Goal: Communication & Community: Answer question/provide support

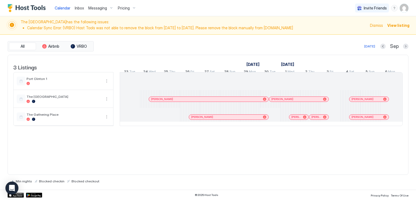
scroll to position [0, 301]
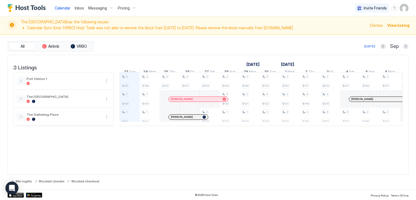
click at [237, 13] on div "Calendar Inbox Messaging Pricing Invite Friends RM" at bounding box center [208, 8] width 416 height 16
click at [76, 7] on span "Inbox" at bounding box center [79, 8] width 9 height 5
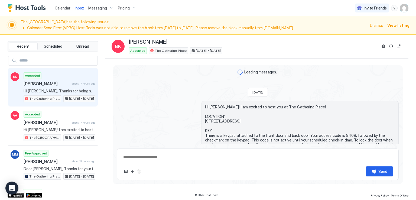
scroll to position [383, 0]
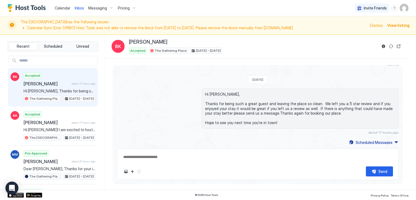
drag, startPoint x: 208, startPoint y: 8, endPoint x: 94, endPoint y: 20, distance: 114.0
click at [207, 8] on div "Calendar Inbox Messaging Pricing Invite Friends RM" at bounding box center [208, 8] width 416 height 16
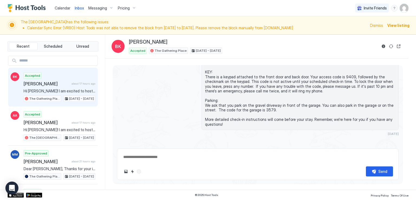
scroll to position [81, 0]
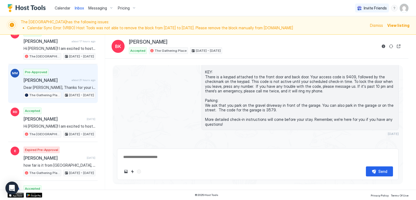
click at [68, 85] on span "Dear [PERSON_NAME], Thanks for your inquiry about my vacation rental. The prope…" at bounding box center [60, 87] width 72 height 5
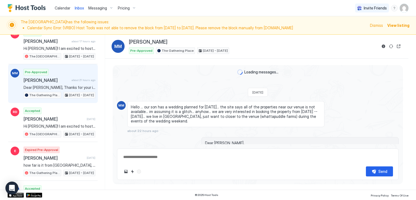
scroll to position [62, 0]
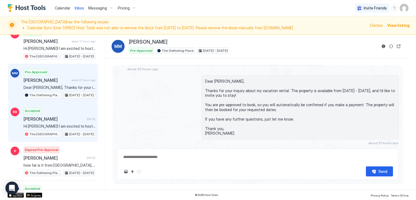
click at [57, 121] on div "Accepted [PERSON_NAME] [DATE] Hi [PERSON_NAME]! I am excited to host you at The…" at bounding box center [60, 122] width 72 height 30
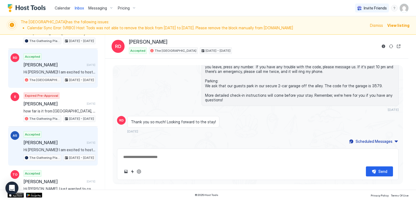
scroll to position [162, 0]
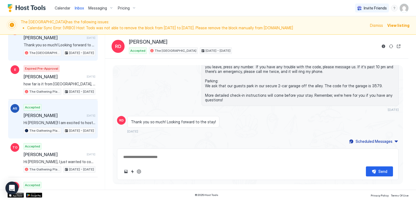
click at [62, 115] on span "[PERSON_NAME]" at bounding box center [54, 115] width 61 height 5
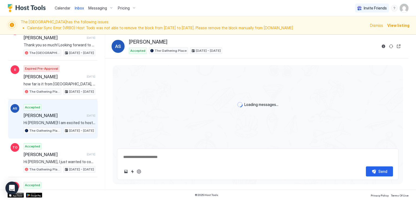
scroll to position [82, 0]
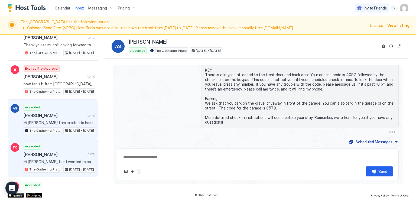
click at [38, 156] on div "Accepted [PERSON_NAME] [DATE] Hi [PERSON_NAME], I just wanted to connect and gi…" at bounding box center [60, 158] width 72 height 30
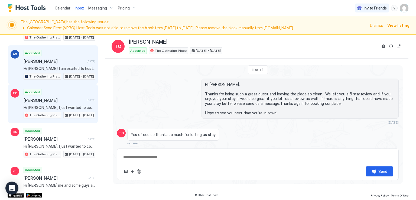
scroll to position [244, 0]
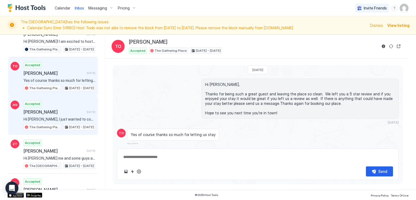
click at [62, 117] on span "Hi [PERSON_NAME], I just wanted to connect and give you more information about …" at bounding box center [60, 119] width 72 height 5
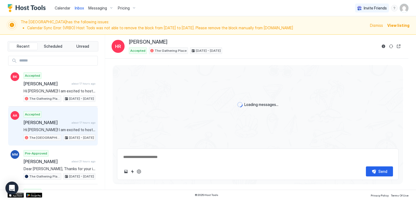
scroll to position [327, 0]
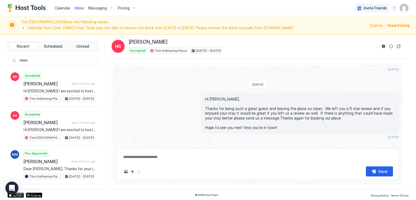
click at [176, 7] on div "Calendar Inbox Messaging Pricing Invite Friends RM" at bounding box center [208, 8] width 416 height 16
type textarea "*"
